Goal: Information Seeking & Learning: Find specific fact

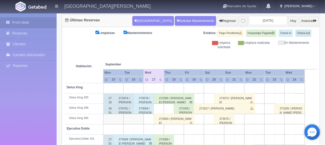
scroll to position [51, 0]
click at [140, 98] on div "273578 / [PERSON_NAME]" at bounding box center [143, 98] width 20 height 10
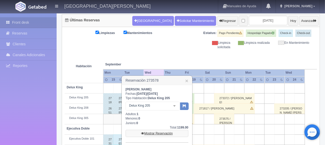
click at [155, 132] on link "Mostrar Reservación" at bounding box center [156, 133] width 63 height 7
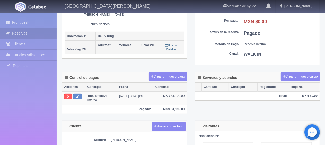
scroll to position [75, 0]
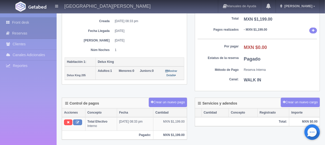
click at [30, 26] on link "Front desk" at bounding box center [28, 22] width 57 height 11
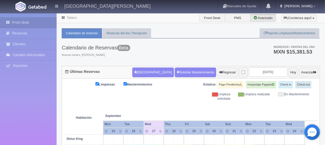
scroll to position [77, 0]
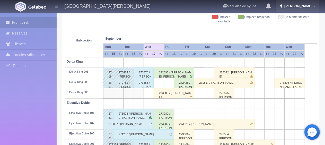
click at [310, 6] on span "Jessica" at bounding box center [297, 6] width 29 height 4
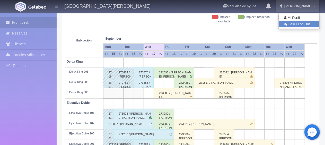
click at [302, 23] on link "Salir / Log Out" at bounding box center [298, 24] width 41 height 6
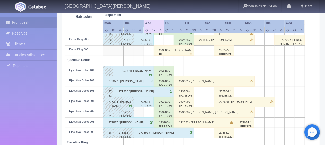
scroll to position [94, 0]
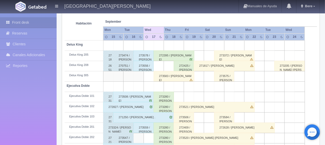
click at [164, 76] on div "273583 / Jonathan Tenney" at bounding box center [173, 76] width 41 height 10
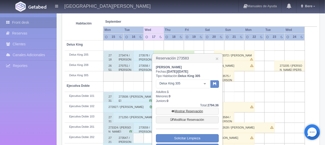
click at [190, 108] on link "Mostrar Reservación" at bounding box center [187, 110] width 63 height 7
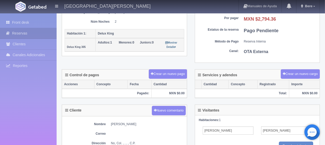
scroll to position [51, 0]
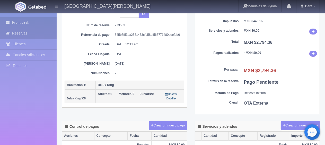
click at [25, 22] on link "Front desk" at bounding box center [28, 22] width 57 height 11
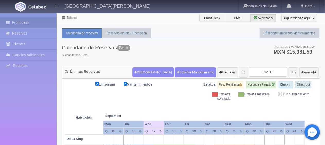
scroll to position [77, 0]
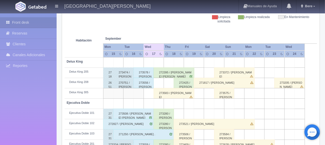
click at [186, 84] on div "272425 / Octavio Javier Quesada Vieyra" at bounding box center [183, 83] width 20 height 10
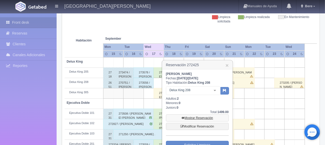
click at [188, 118] on link "Mostrar Reservación" at bounding box center [197, 117] width 63 height 7
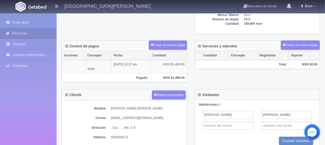
scroll to position [180, 0]
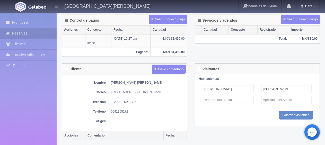
drag, startPoint x: 110, startPoint y: 82, endPoint x: 153, endPoint y: 80, distance: 43.0
click at [153, 80] on dl "Nombre [PERSON_NAME] [PERSON_NAME]" at bounding box center [123, 82] width 119 height 4
copy dd "[PERSON_NAME] [PERSON_NAME]"
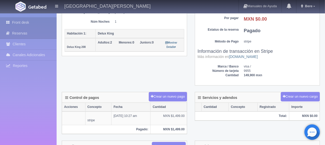
click at [30, 20] on link "Front desk" at bounding box center [28, 22] width 57 height 11
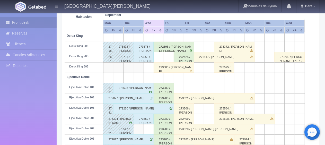
scroll to position [128, 0]
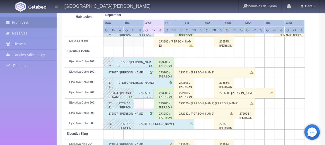
click at [192, 72] on div "273521 / [PERSON_NAME]" at bounding box center [213, 72] width 81 height 10
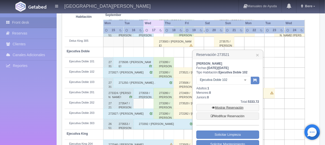
click at [222, 108] on link "Mostrar Reservación" at bounding box center [227, 107] width 63 height 7
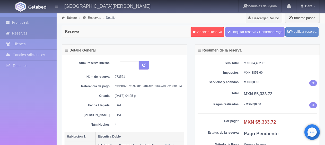
click at [42, 21] on link "Front desk" at bounding box center [28, 22] width 57 height 11
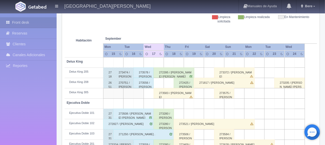
scroll to position [128, 0]
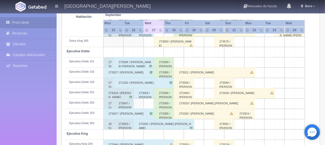
click at [181, 83] on div "273506 / [PERSON_NAME]" at bounding box center [183, 83] width 20 height 10
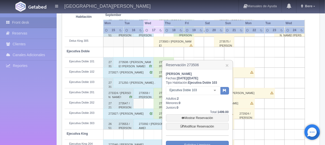
click at [190, 113] on div "Total: 1499.00" at bounding box center [197, 112] width 63 height 4
click at [189, 116] on link "Mostrar Reservación" at bounding box center [197, 117] width 63 height 7
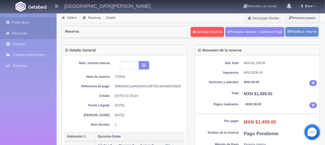
click at [11, 23] on icon at bounding box center [9, 22] width 6 height 5
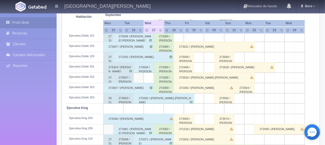
scroll to position [154, 0]
click at [183, 69] on div "272409 / AUREA QUESADA" at bounding box center [183, 67] width 20 height 10
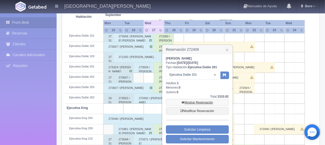
click at [196, 101] on link "Mostrar Reservación" at bounding box center [197, 102] width 63 height 7
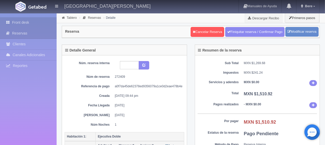
click at [36, 21] on link "Front desk" at bounding box center [28, 22] width 57 height 11
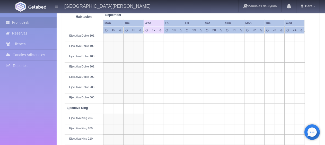
scroll to position [154, 0]
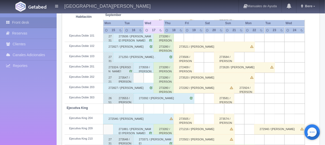
click at [195, 77] on div "273520 / [PERSON_NAME]" at bounding box center [213, 77] width 81 height 10
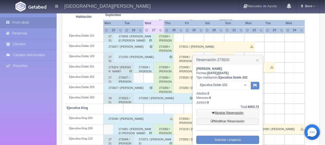
click at [226, 115] on link "Mostrar Reservación" at bounding box center [227, 112] width 63 height 7
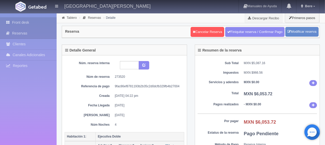
click at [17, 18] on link "Front desk" at bounding box center [28, 22] width 57 height 11
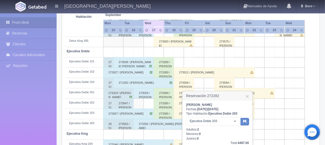
scroll to position [154, 0]
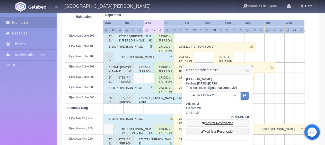
click at [212, 123] on link "Mostrar Reservación" at bounding box center [217, 122] width 63 height 7
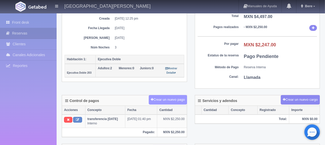
scroll to position [103, 0]
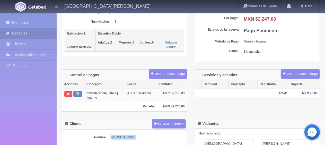
drag, startPoint x: 111, startPoint y: 136, endPoint x: 138, endPoint y: 136, distance: 26.7
click at [138, 136] on dd "[PERSON_NAME]" at bounding box center [147, 137] width 73 height 4
copy dd "[PERSON_NAME]"
click at [24, 18] on link "Front desk" at bounding box center [28, 22] width 57 height 11
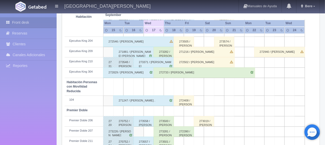
scroll to position [257, 0]
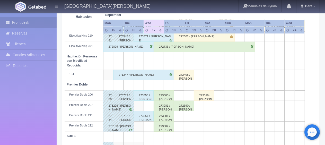
click at [182, 75] on div "272408 / RAUL QUESADA" at bounding box center [183, 75] width 20 height 10
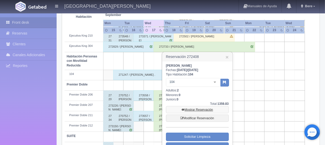
click at [193, 107] on link "Mostrar Reservación" at bounding box center [197, 109] width 63 height 7
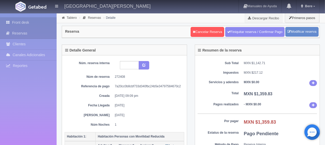
click at [37, 22] on link "Front desk" at bounding box center [28, 22] width 57 height 11
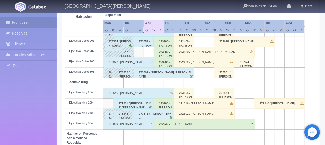
scroll to position [206, 0]
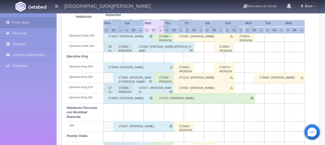
click at [192, 78] on div "271216 / Laura Garza" at bounding box center [203, 77] width 61 height 10
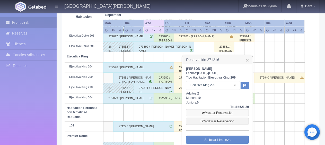
click at [215, 114] on link "Mostrar Reservación" at bounding box center [217, 112] width 63 height 7
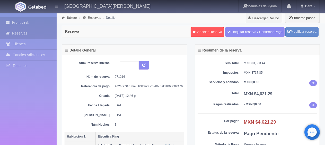
click at [19, 24] on link "Front desk" at bounding box center [28, 22] width 57 height 11
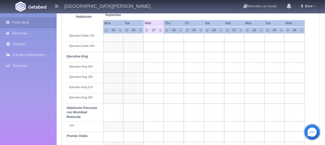
scroll to position [206, 0]
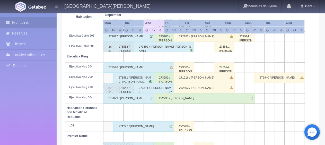
click at [199, 87] on div "272502 / [PERSON_NAME]" at bounding box center [203, 88] width 61 height 10
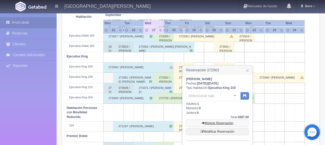
click at [210, 124] on link "Mostrar Reservación" at bounding box center [217, 122] width 63 height 7
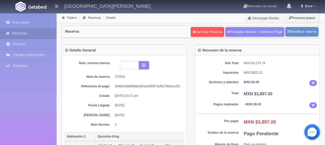
scroll to position [51, 0]
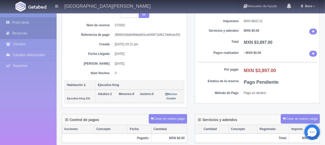
click at [0, 18] on link "Front desk" at bounding box center [28, 22] width 57 height 11
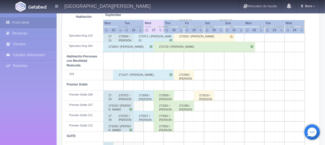
scroll to position [274, 0]
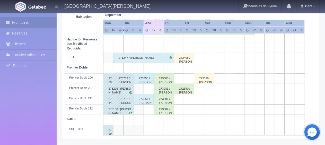
click at [186, 88] on div "272390 / [PERSON_NAME]" at bounding box center [183, 89] width 20 height 10
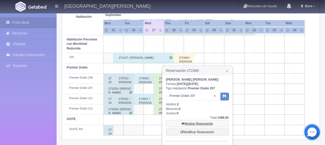
click at [188, 121] on link "Mostrar Reservación" at bounding box center [197, 123] width 63 height 7
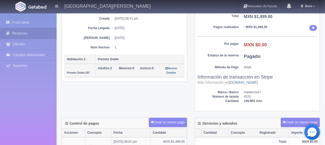
scroll to position [128, 0]
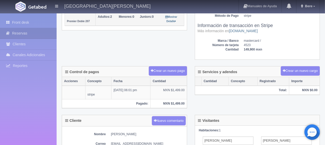
drag, startPoint x: 110, startPoint y: 133, endPoint x: 153, endPoint y: 134, distance: 42.7
click at [153, 134] on dl "Nombre [PERSON_NAME]" at bounding box center [123, 134] width 119 height 4
copy dd "[PERSON_NAME]"
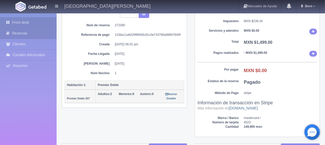
click at [26, 22] on link "Front desk" at bounding box center [28, 22] width 57 height 11
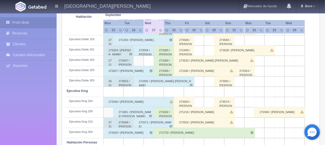
scroll to position [94, 0]
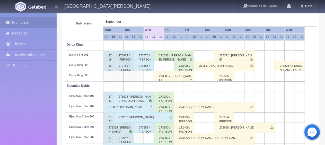
click at [144, 58] on div "273578 / [PERSON_NAME]" at bounding box center [143, 55] width 20 height 10
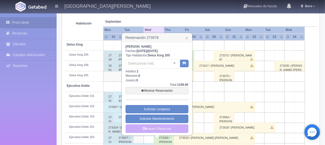
scroll to position [68, 0]
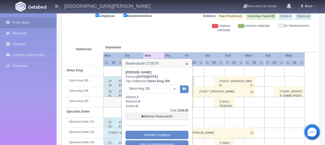
click at [187, 62] on link "×" at bounding box center [186, 63] width 3 height 5
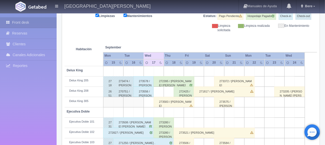
scroll to position [94, 0]
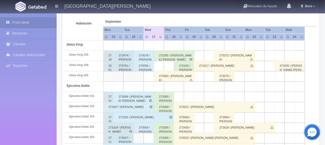
click at [143, 68] on div "273556 / [PERSON_NAME]" at bounding box center [143, 66] width 20 height 10
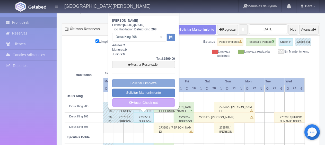
scroll to position [17, 0]
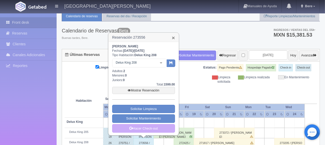
click at [174, 38] on link "×" at bounding box center [173, 37] width 3 height 5
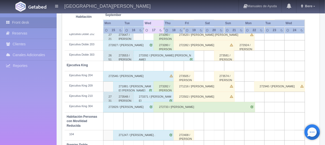
scroll to position [274, 0]
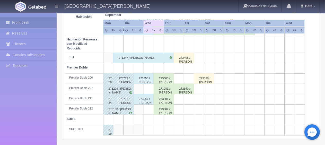
click at [145, 101] on div "273557 / [PERSON_NAME]" at bounding box center [143, 99] width 20 height 10
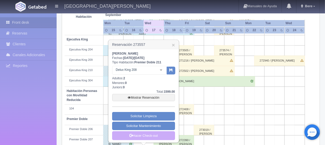
scroll to position [197, 0]
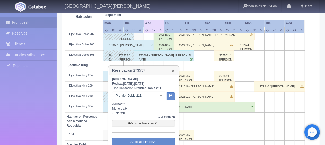
click at [172, 70] on link "×" at bounding box center [173, 70] width 3 height 5
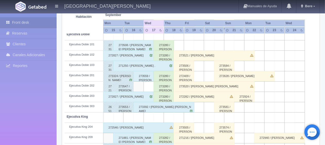
scroll to position [94, 0]
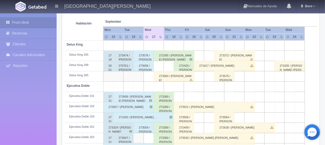
click at [173, 77] on div "273583 / [PERSON_NAME]" at bounding box center [173, 76] width 41 height 10
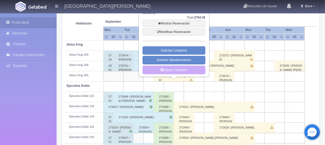
scroll to position [43, 0]
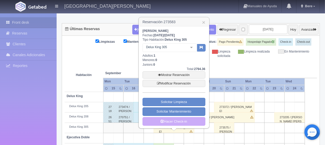
click at [201, 20] on h3 "Reservación 273583 ×" at bounding box center [174, 21] width 70 height 9
click at [204, 22] on link "×" at bounding box center [203, 22] width 3 height 5
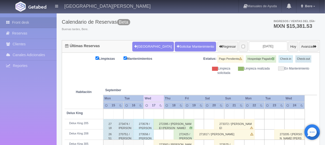
scroll to position [0, 0]
